Goal: Task Accomplishment & Management: Manage account settings

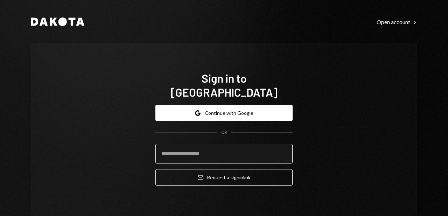
click at [220, 146] on input "email" at bounding box center [223, 154] width 137 height 20
type input "**********"
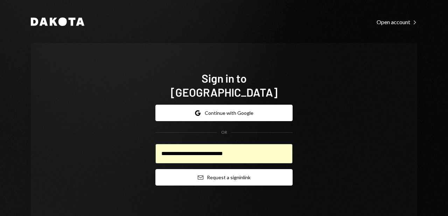
click at [171, 170] on button "Email Request a sign in link" at bounding box center [223, 177] width 137 height 16
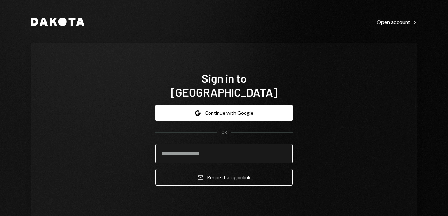
click at [185, 144] on input "email" at bounding box center [223, 154] width 137 height 20
type input "**********"
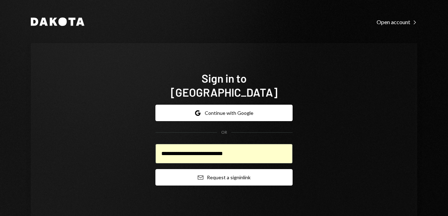
click at [188, 170] on button "Email Request a sign in link" at bounding box center [223, 177] width 137 height 16
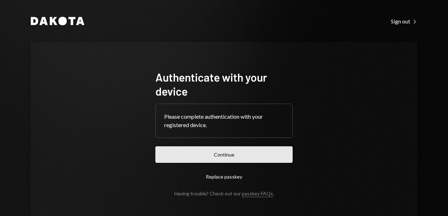
click at [260, 146] on button "Continue" at bounding box center [223, 154] width 137 height 16
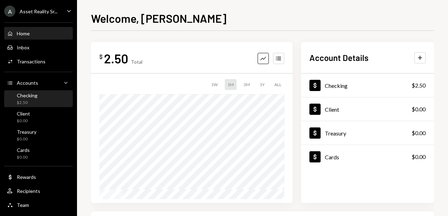
click at [35, 96] on div "Checking" at bounding box center [27, 95] width 21 height 6
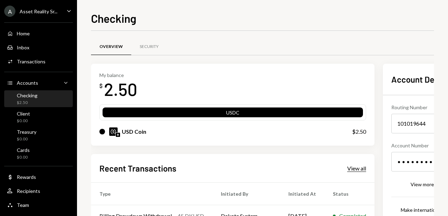
click at [361, 168] on div "View all" at bounding box center [356, 168] width 19 height 7
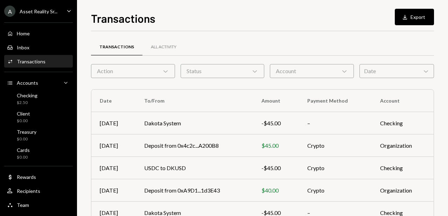
click at [372, 72] on div "Date Chevron Down" at bounding box center [396, 71] width 75 height 14
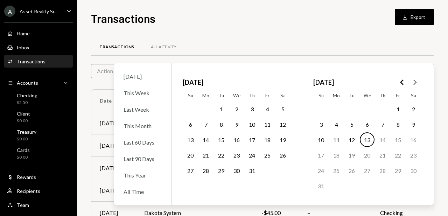
click at [223, 109] on button "1" at bounding box center [221, 108] width 15 height 15
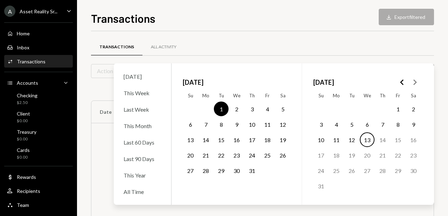
click at [255, 173] on button "31" at bounding box center [252, 170] width 15 height 15
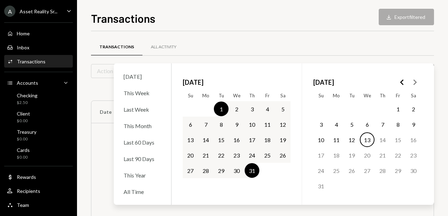
click at [309, 36] on div "Transactions All Activity Action Chevron Down Status Chevron Down Account Chevr…" at bounding box center [262, 140] width 343 height 219
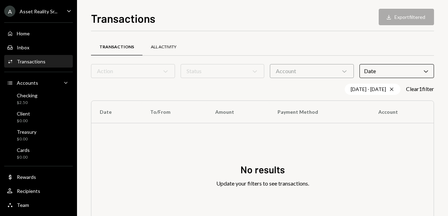
click at [175, 46] on div "All Activity" at bounding box center [164, 47] width 26 height 6
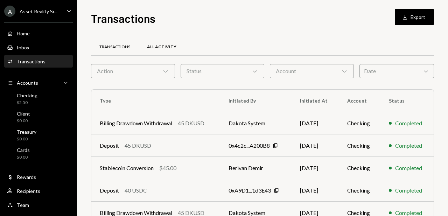
click at [121, 50] on div "Transactions" at bounding box center [115, 47] width 48 height 17
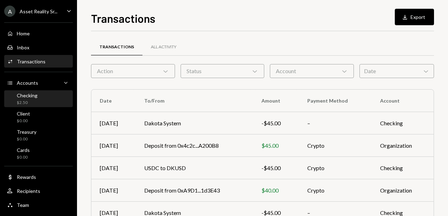
click at [33, 95] on div "Checking" at bounding box center [27, 95] width 21 height 6
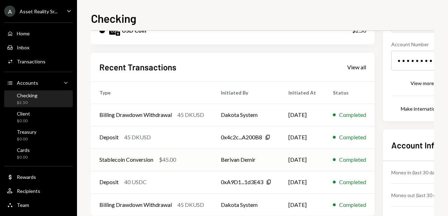
scroll to position [131, 0]
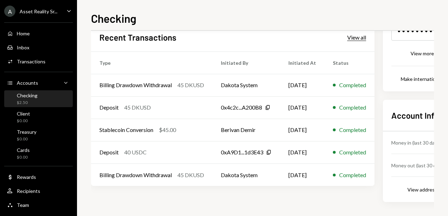
click at [363, 39] on div "View all" at bounding box center [356, 37] width 19 height 7
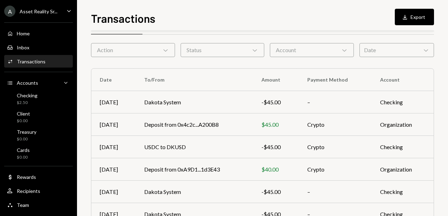
scroll to position [21, 0]
